Goal: Task Accomplishment & Management: Use online tool/utility

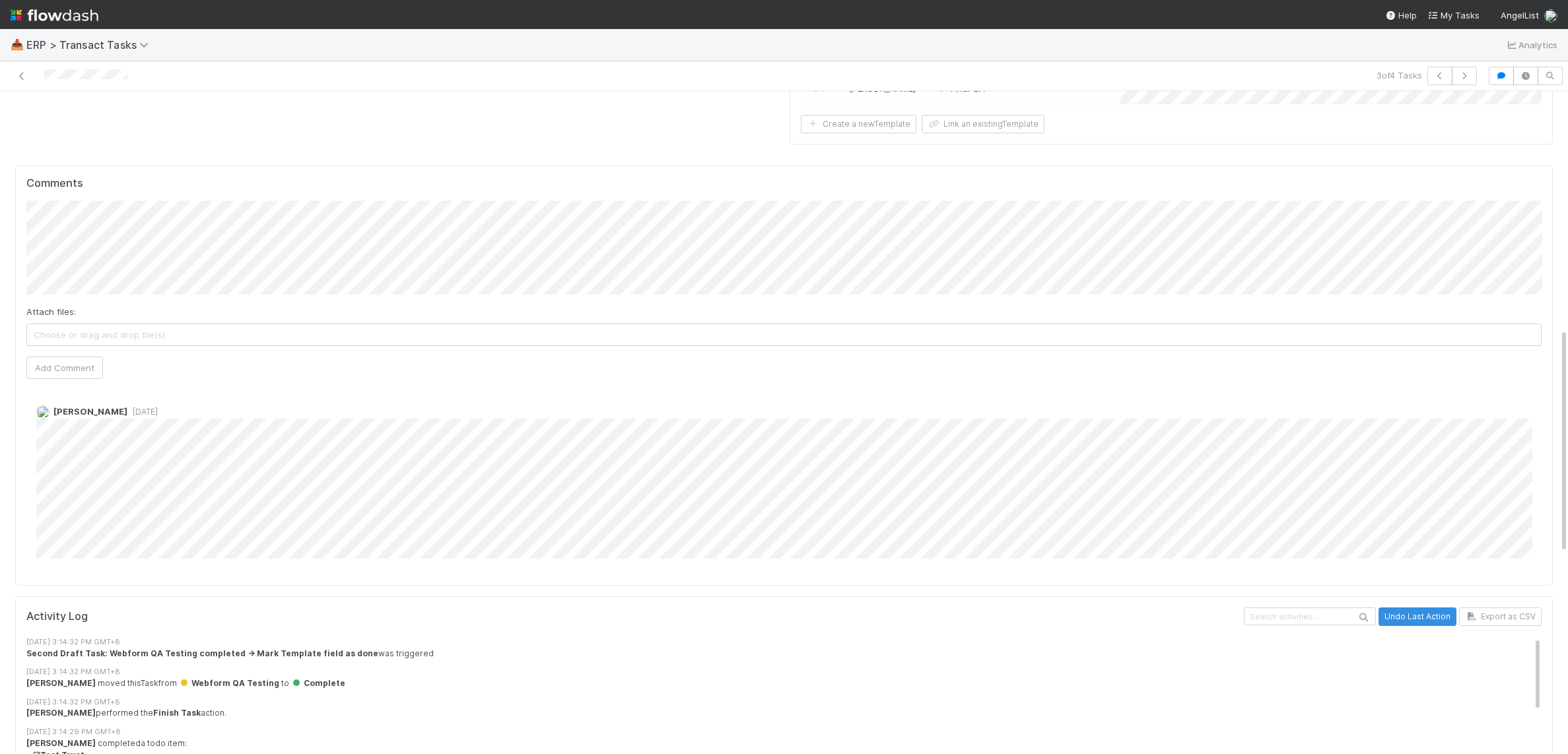
scroll to position [702, 0]
click at [27, 75] on icon at bounding box center [22, 76] width 13 height 9
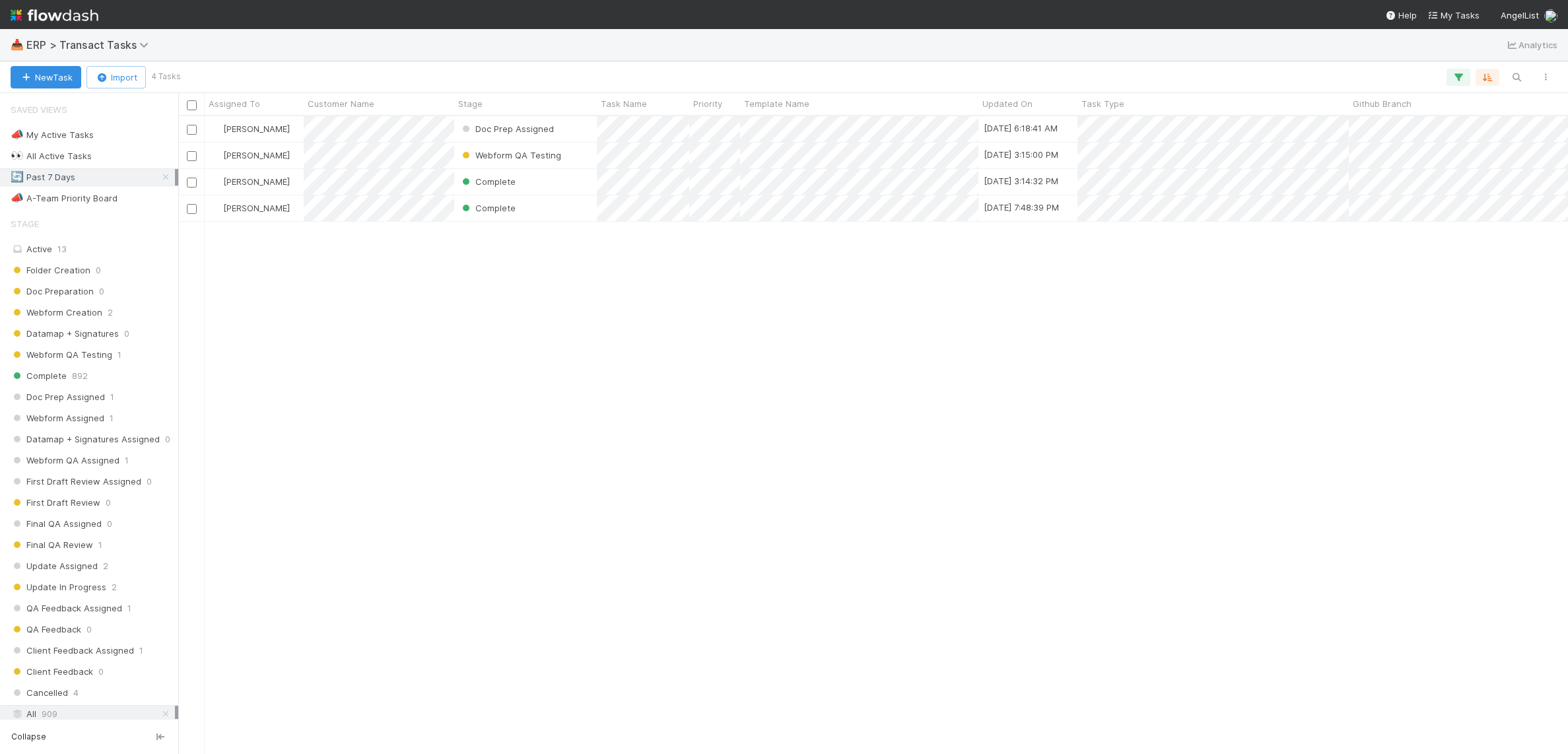
scroll to position [638, 1389]
click at [135, 198] on div "📣 A-Team Priority Board 4" at bounding box center [92, 198] width 164 height 17
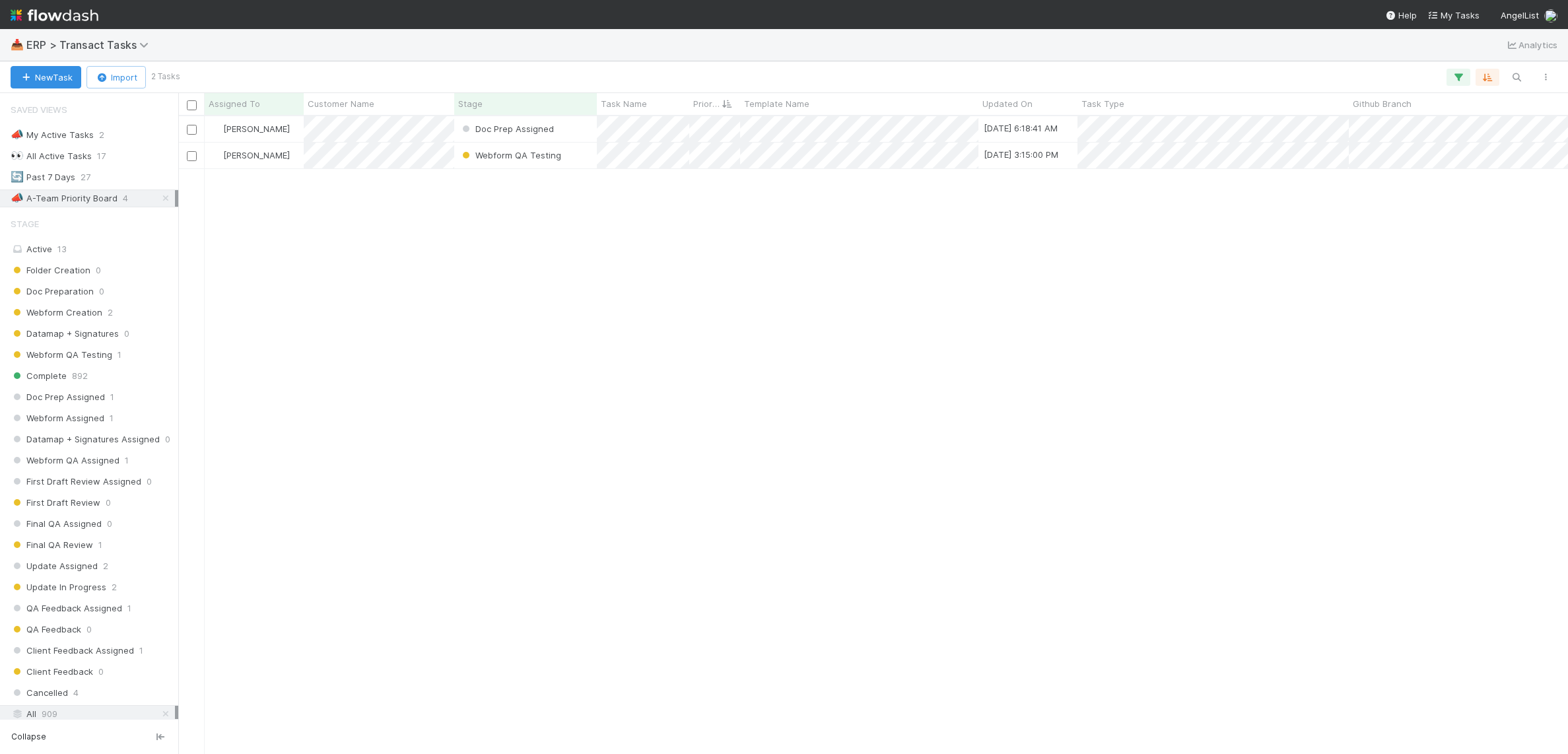
scroll to position [638, 1389]
click at [862, 495] on div "[PERSON_NAME] Doc Prep Assigned [DATE] 6:18:41 AM [PERSON_NAME] Webform QA Test…" at bounding box center [872, 435] width 1389 height 638
